Goal: Navigation & Orientation: Find specific page/section

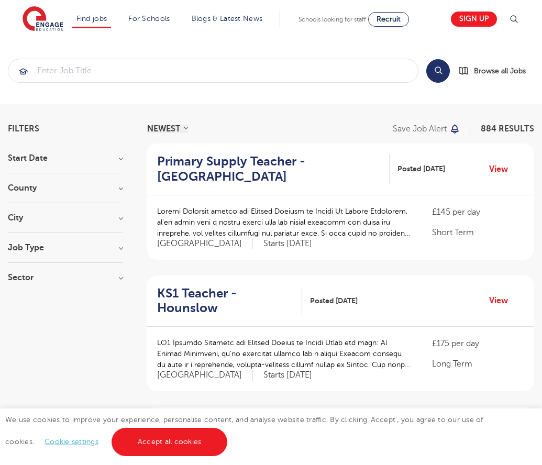
scroll to position [1027, 0]
